Goal: Transaction & Acquisition: Purchase product/service

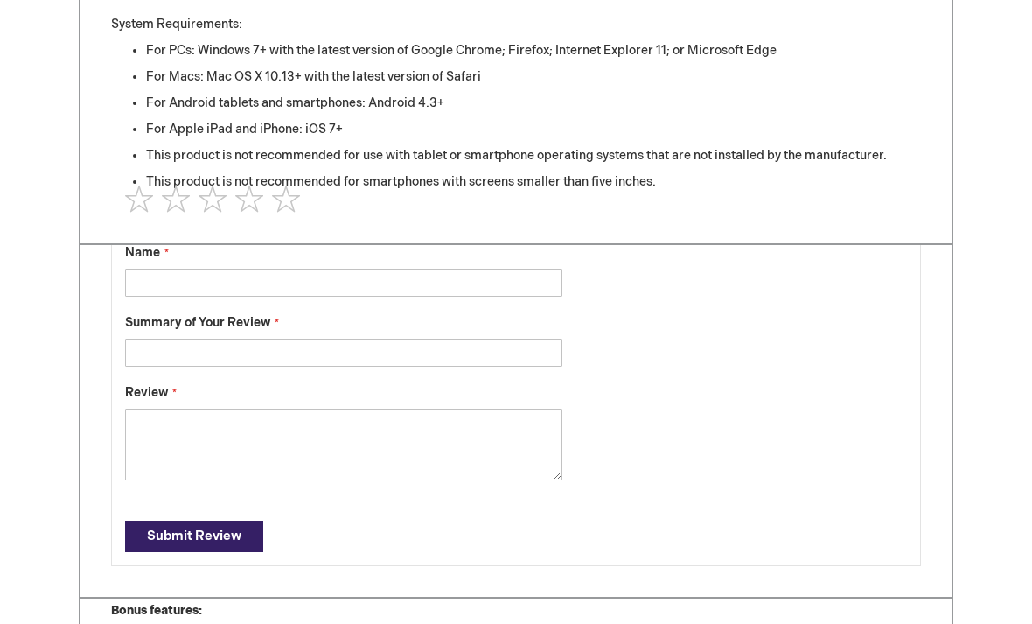
scroll to position [737, 0]
type input "1"
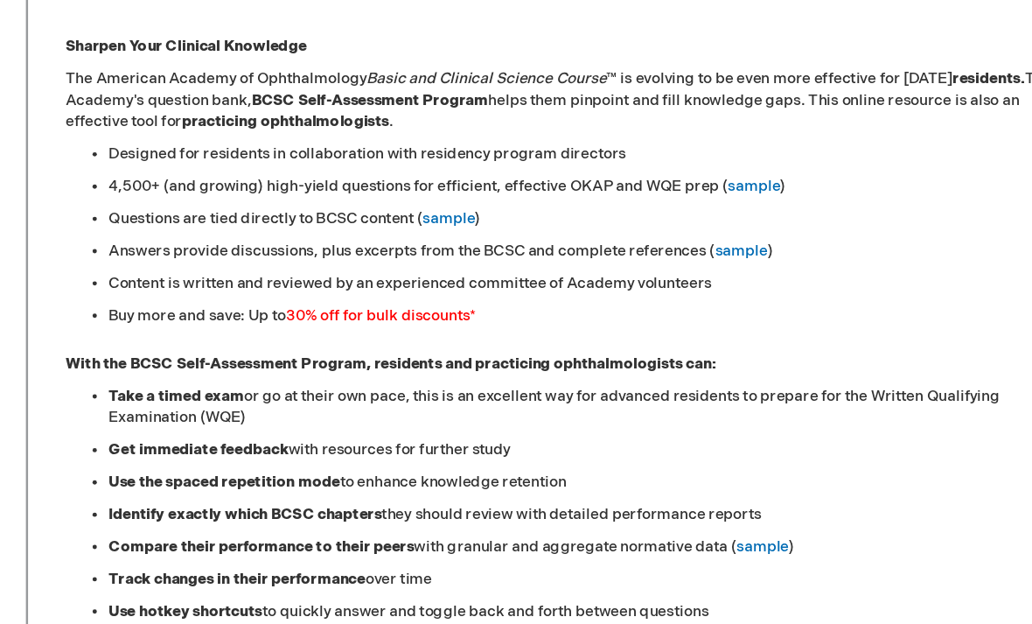
scroll to position [773, 0]
click at [401, 185] on link "sample" at bounding box center [422, 177] width 43 height 15
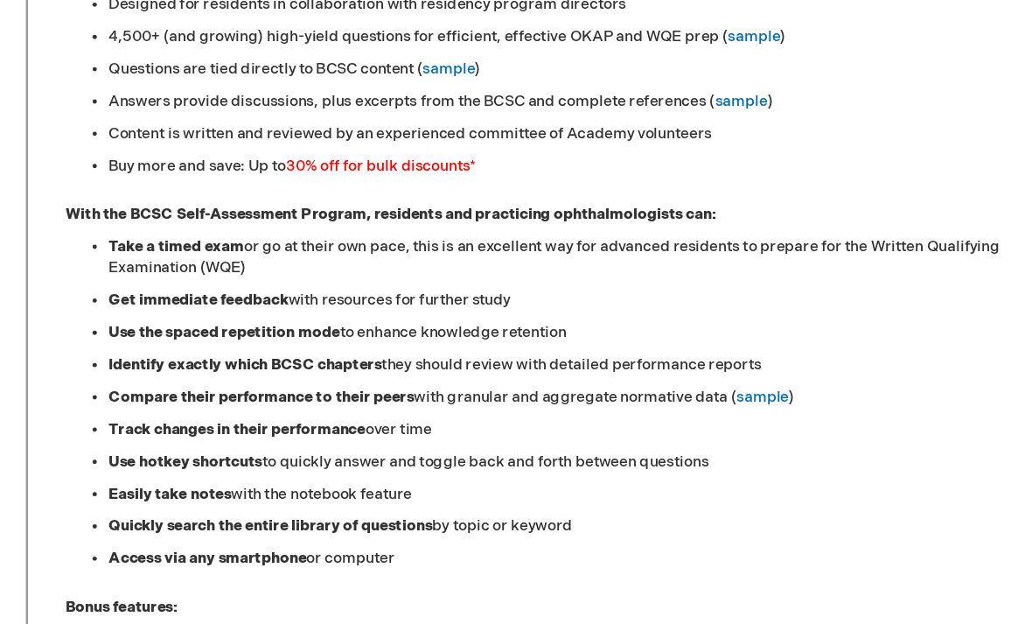
scroll to position [667, 0]
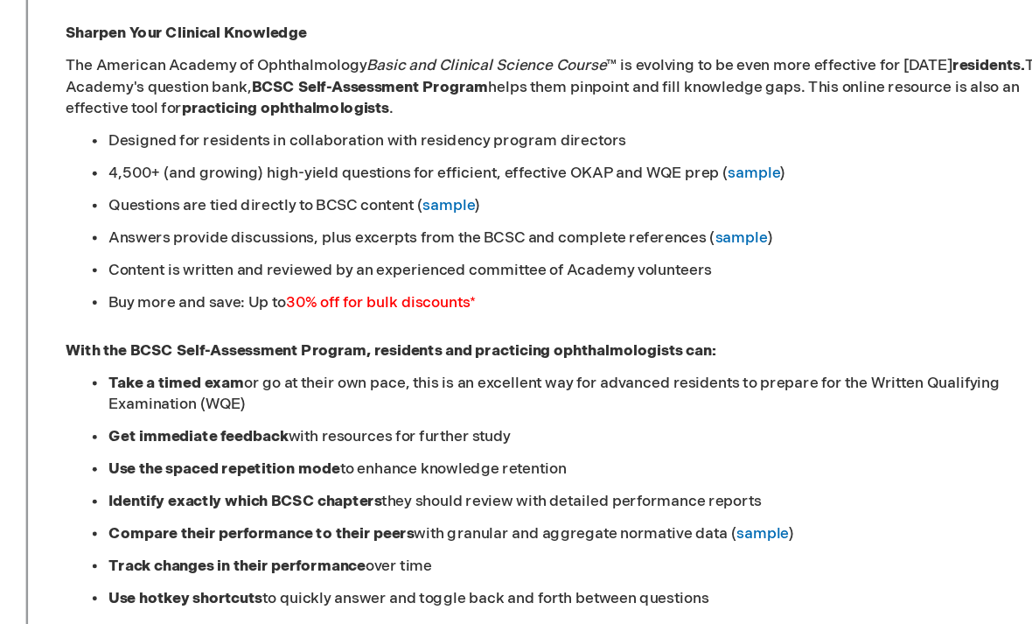
click at [650, 249] on link "sample" at bounding box center [671, 256] width 43 height 15
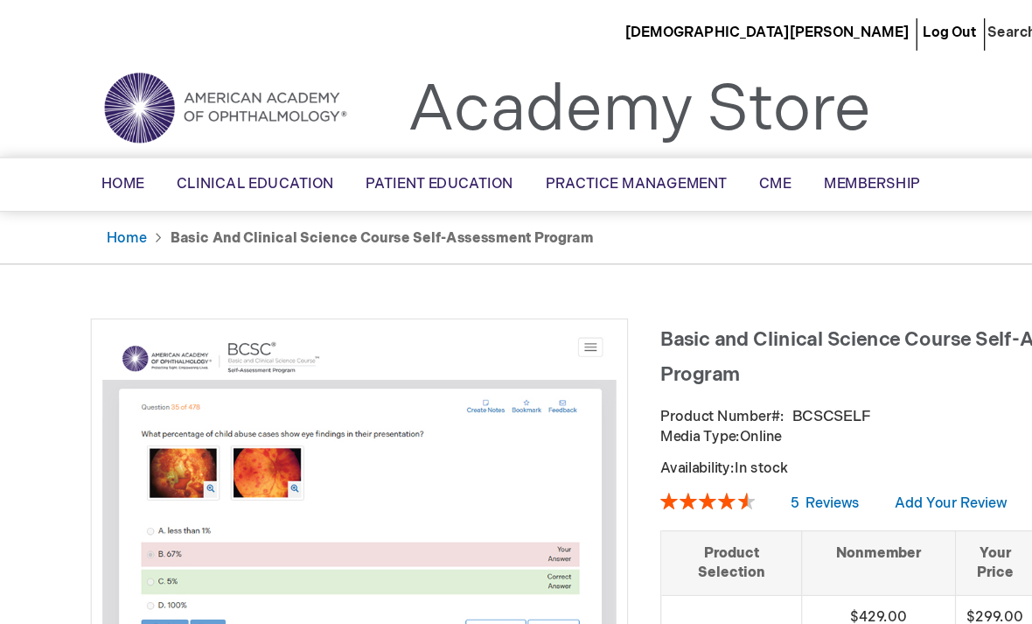
click at [109, 200] on link "Home" at bounding box center [108, 193] width 32 height 14
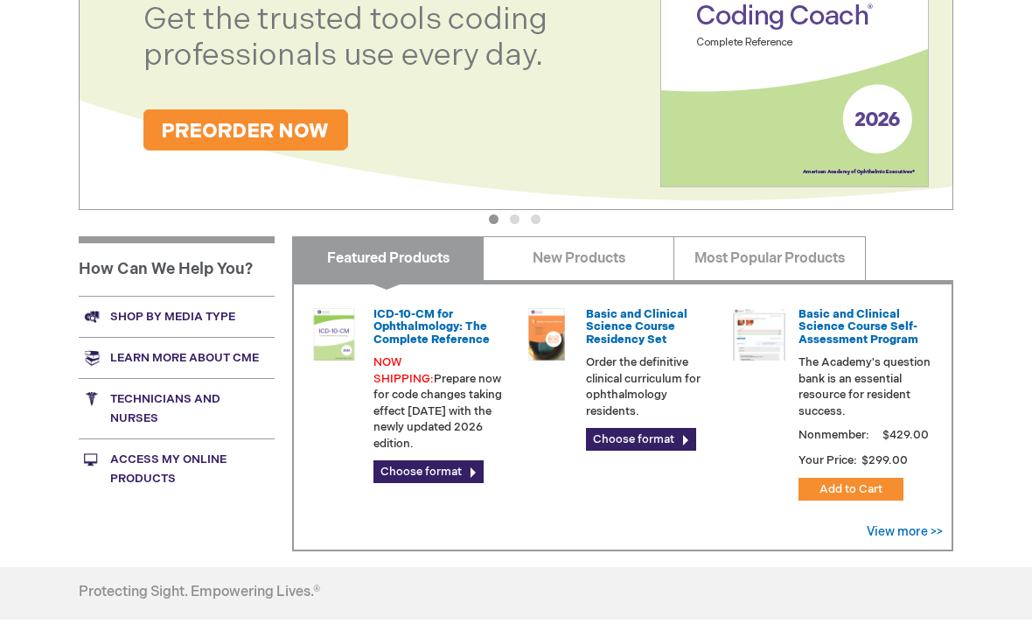
scroll to position [471, 0]
click at [880, 354] on p "The Academy's question bank is an essential resource for resident success." at bounding box center [865, 386] width 133 height 65
click at [922, 529] on link "View more >>" at bounding box center [905, 531] width 76 height 15
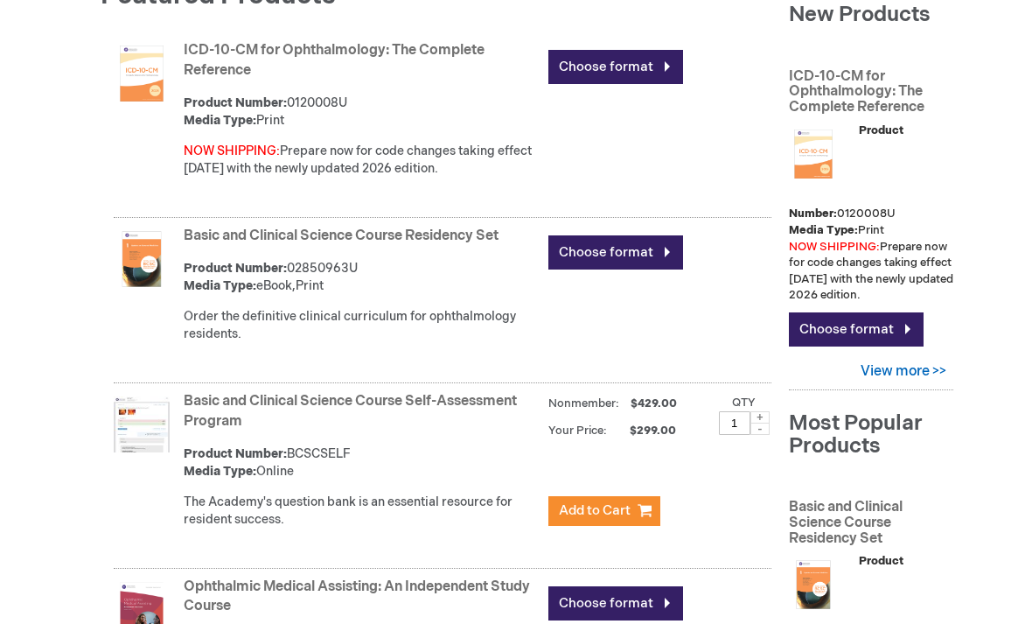
scroll to position [253, 0]
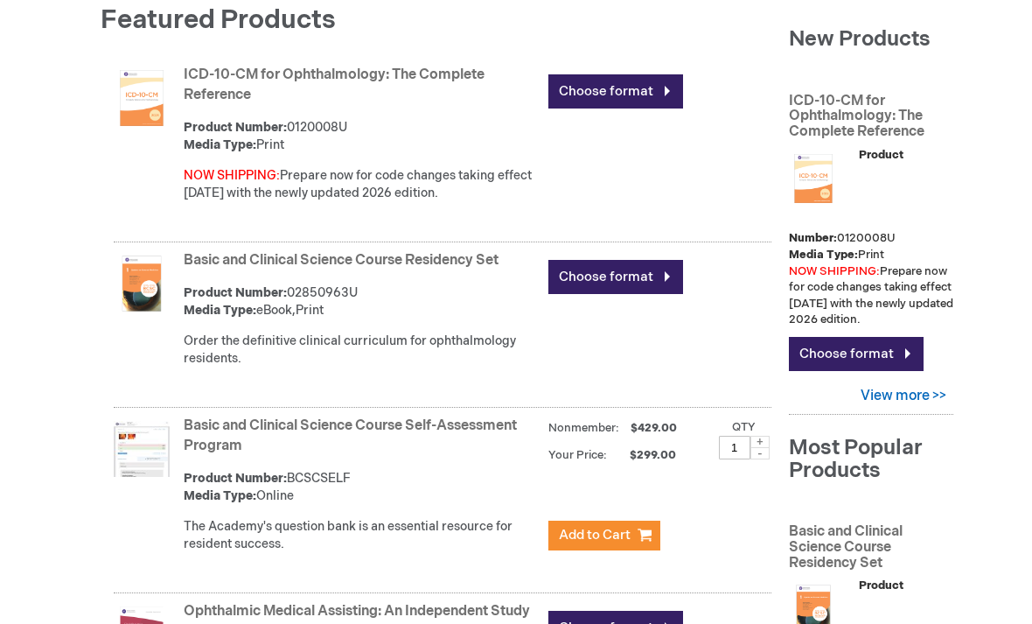
click at [750, 436] on span at bounding box center [759, 442] width 19 height 12
click at [765, 453] on span at bounding box center [759, 453] width 19 height 12
type input "1"
click at [199, 428] on link "Basic and Clinical Science Course Self-Assessment Program" at bounding box center [350, 435] width 333 height 37
